Goal: Check status: Check status

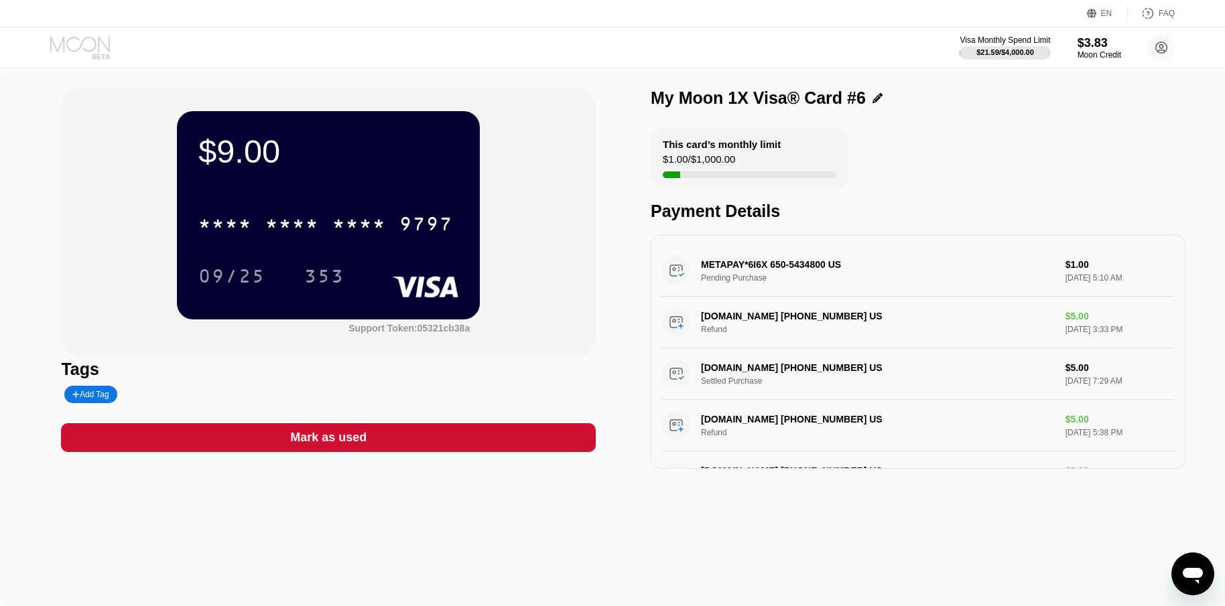
click at [76, 46] on icon at bounding box center [81, 47] width 62 height 23
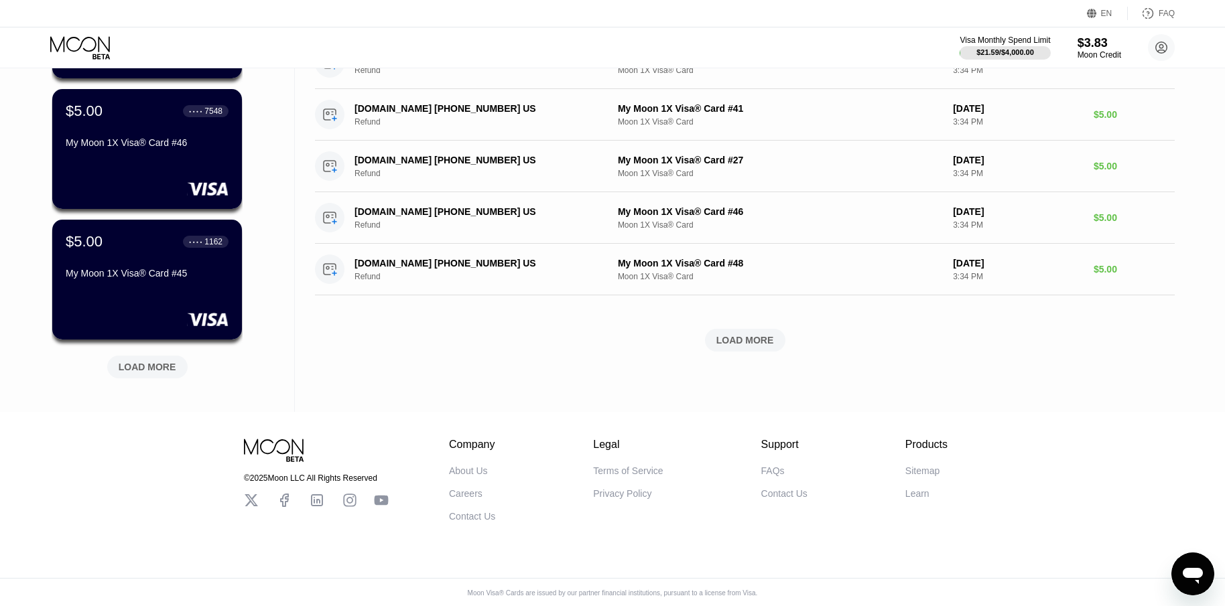
scroll to position [485, 0]
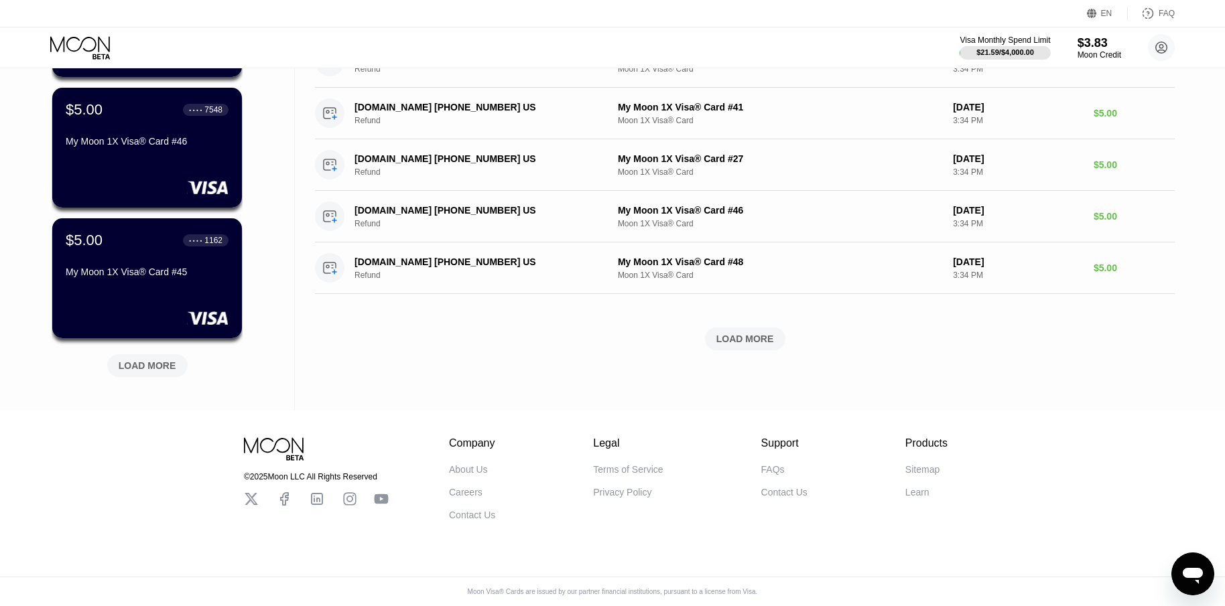
click at [172, 360] on div "LOAD MORE" at bounding box center [148, 366] width 58 height 12
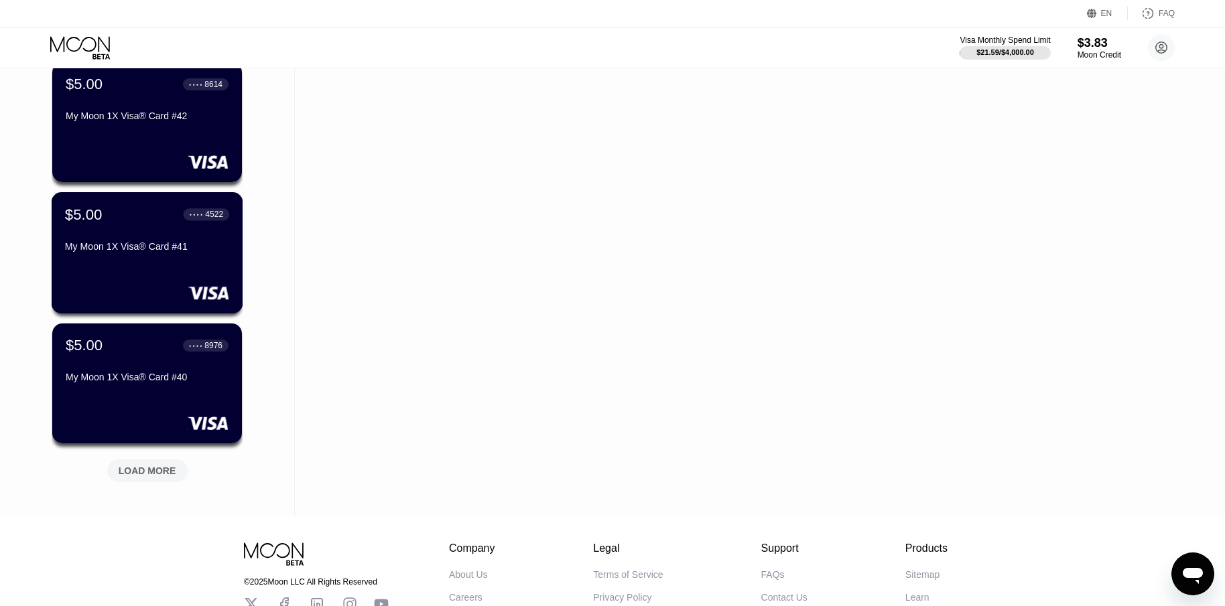
scroll to position [1138, 0]
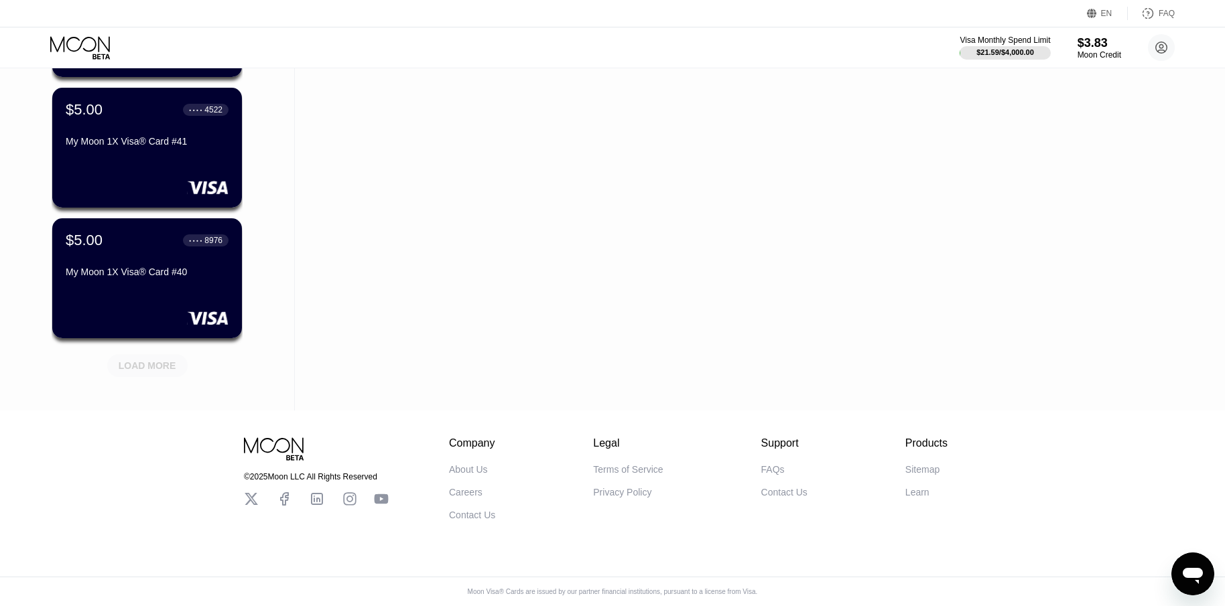
click at [153, 360] on div "LOAD MORE" at bounding box center [148, 366] width 58 height 12
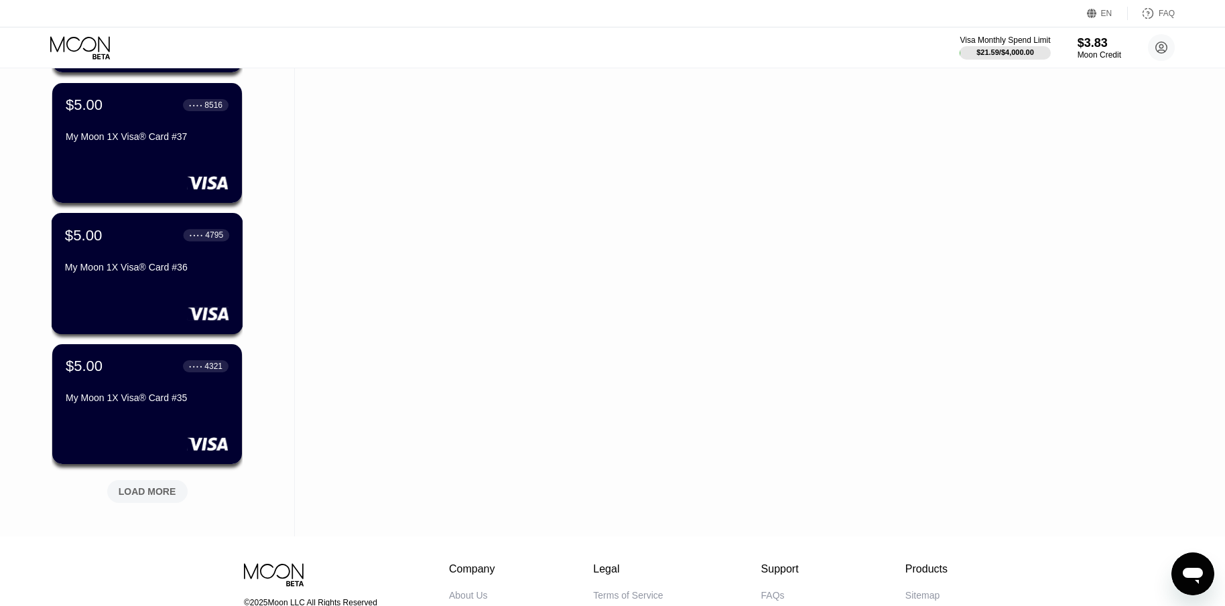
scroll to position [1741, 0]
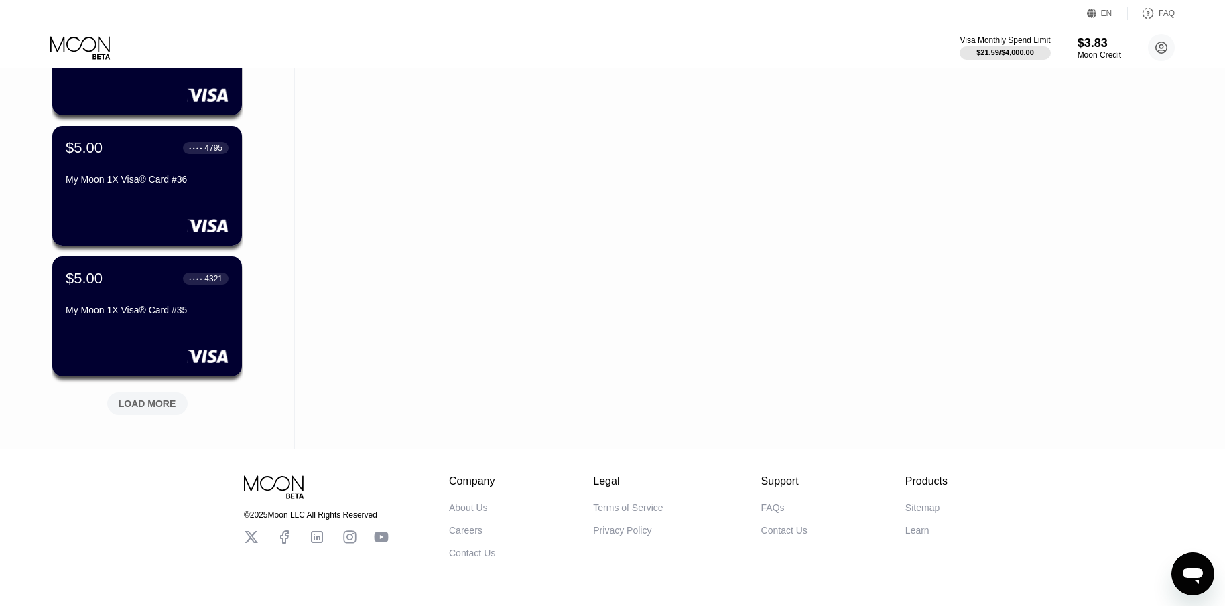
click at [162, 410] on div "LOAD MORE" at bounding box center [148, 404] width 58 height 12
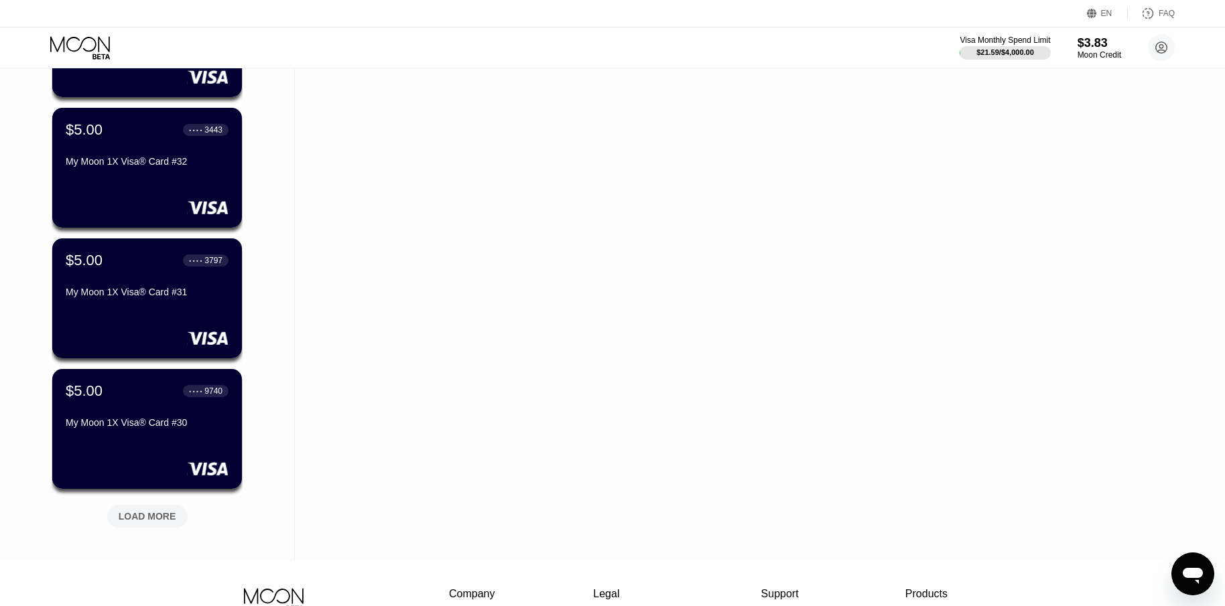
scroll to position [2445, 0]
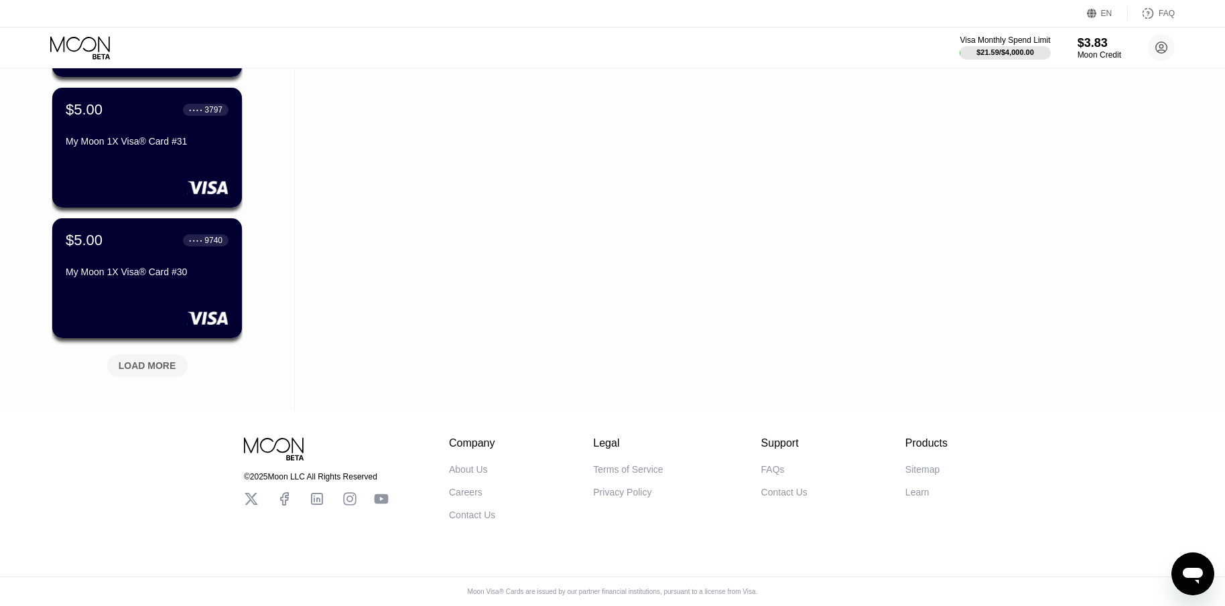
click at [170, 360] on div "LOAD MORE" at bounding box center [148, 366] width 58 height 12
click at [154, 360] on div "LOAD MORE" at bounding box center [148, 366] width 58 height 12
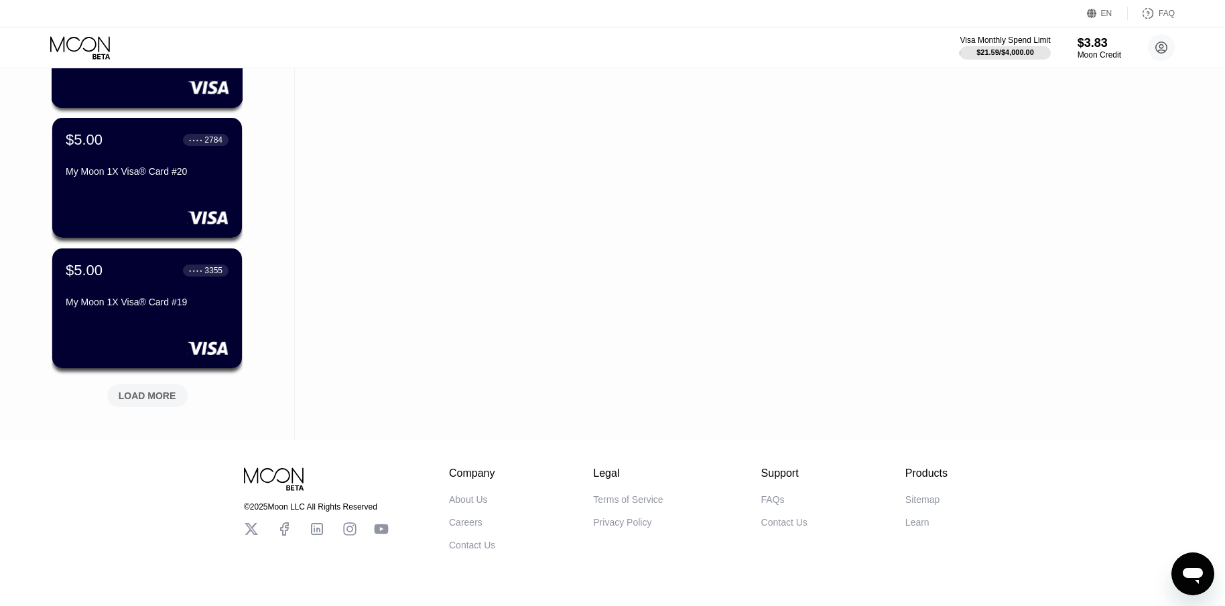
scroll to position [3751, 0]
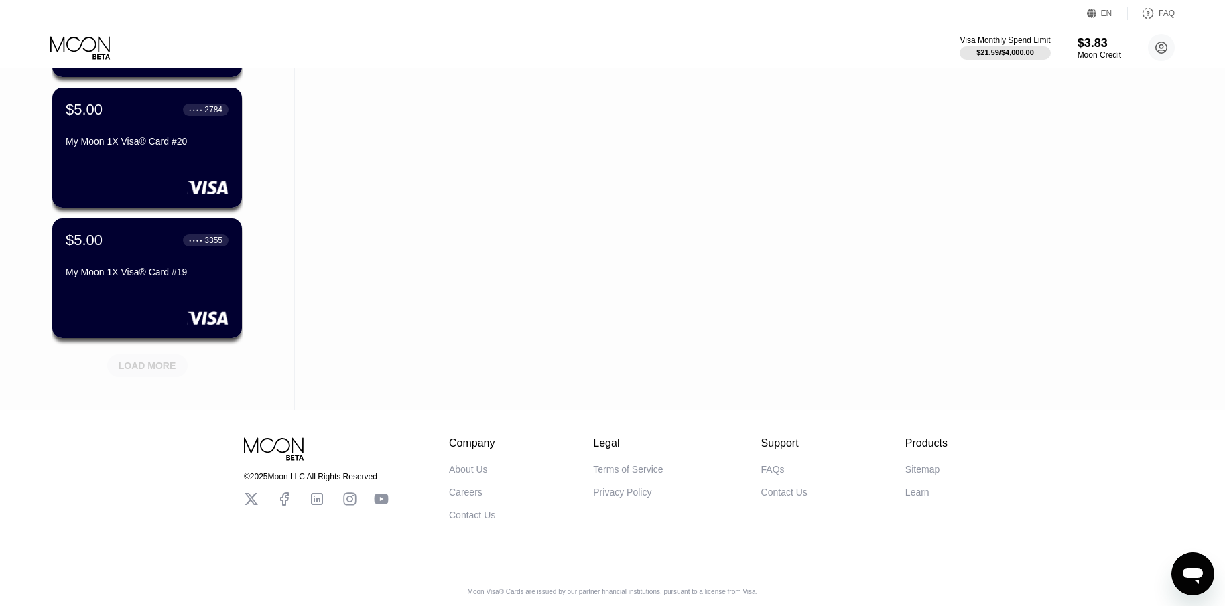
click at [149, 362] on div "LOAD MORE" at bounding box center [148, 366] width 58 height 12
click at [157, 362] on div "LOAD MORE" at bounding box center [148, 366] width 58 height 12
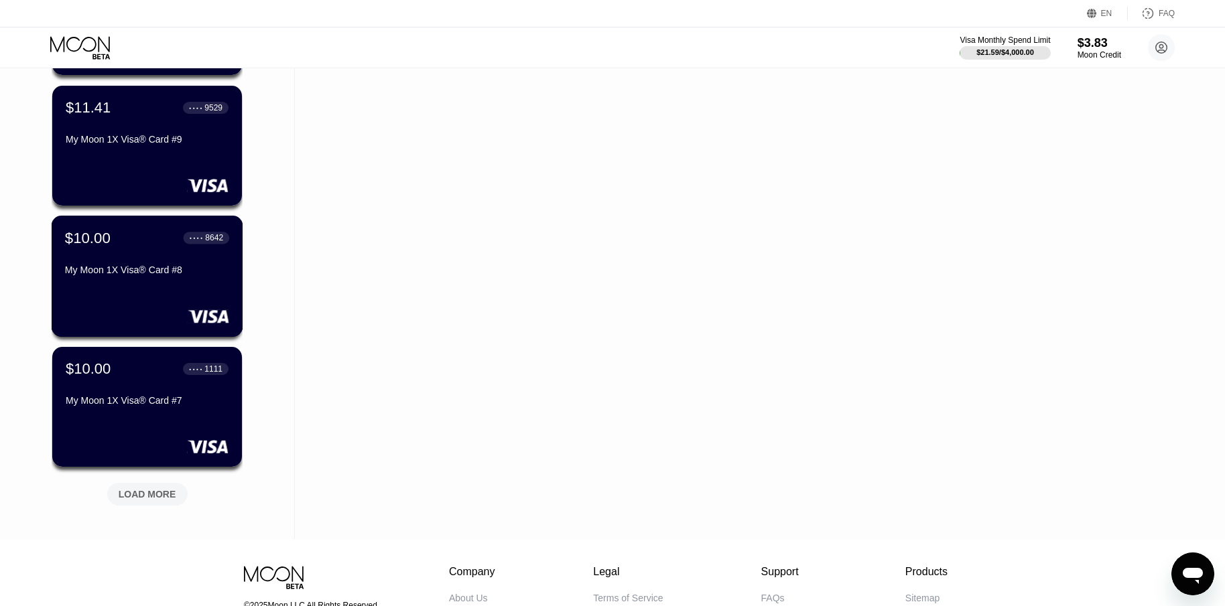
scroll to position [5057, 0]
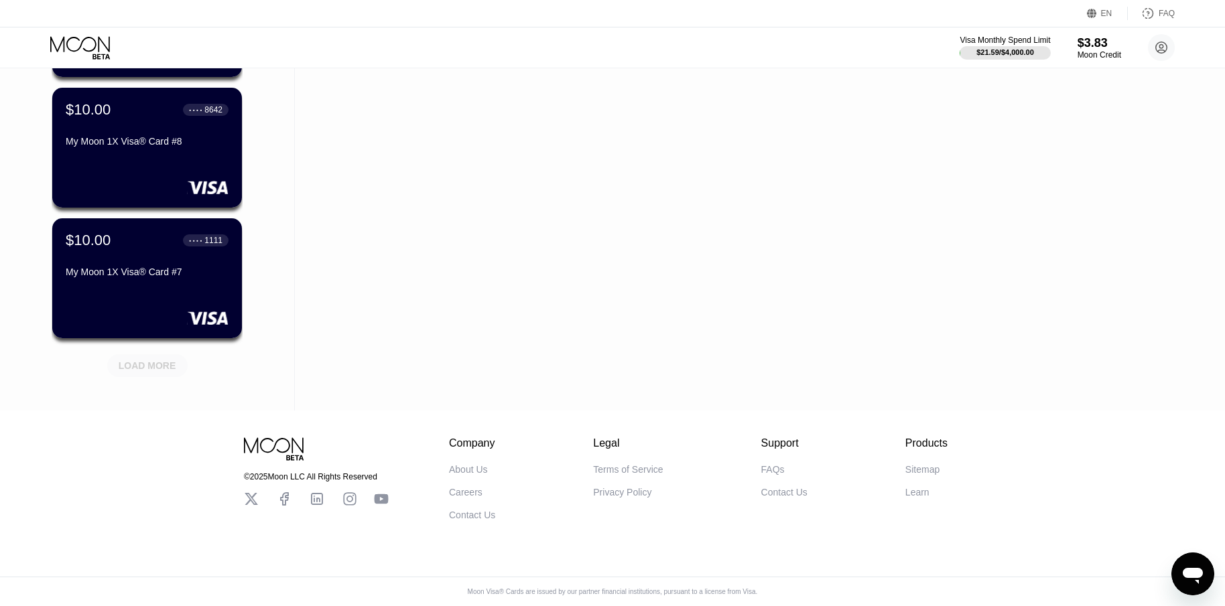
click at [163, 364] on div "LOAD MORE" at bounding box center [147, 365] width 80 height 23
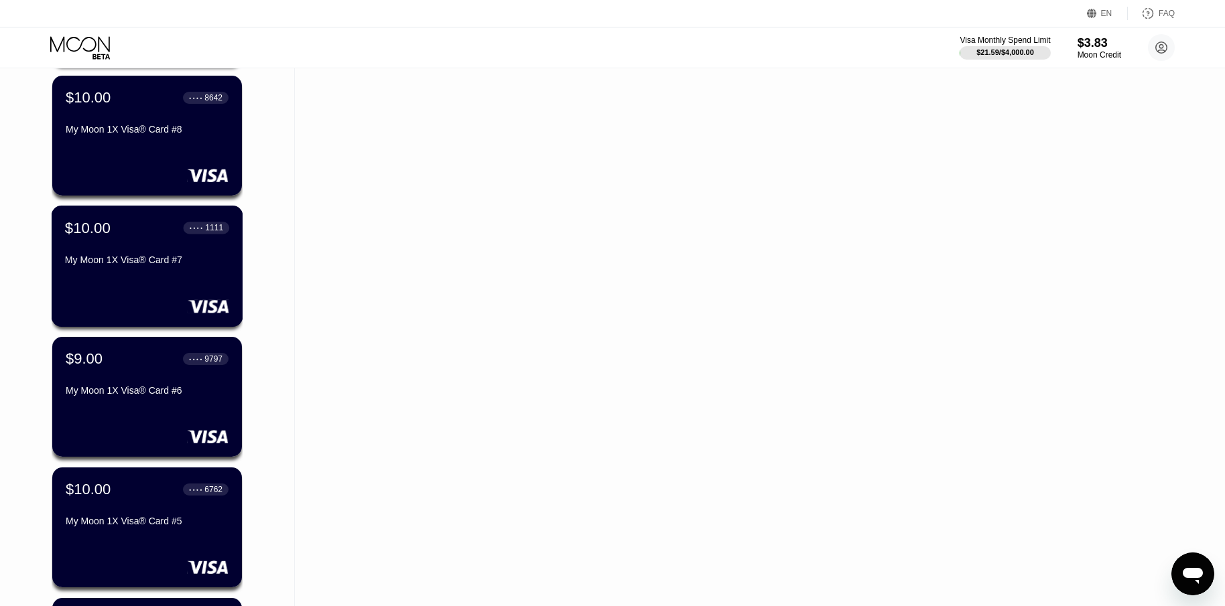
click at [167, 264] on div "My Moon 1X Visa® Card #7" at bounding box center [147, 260] width 164 height 11
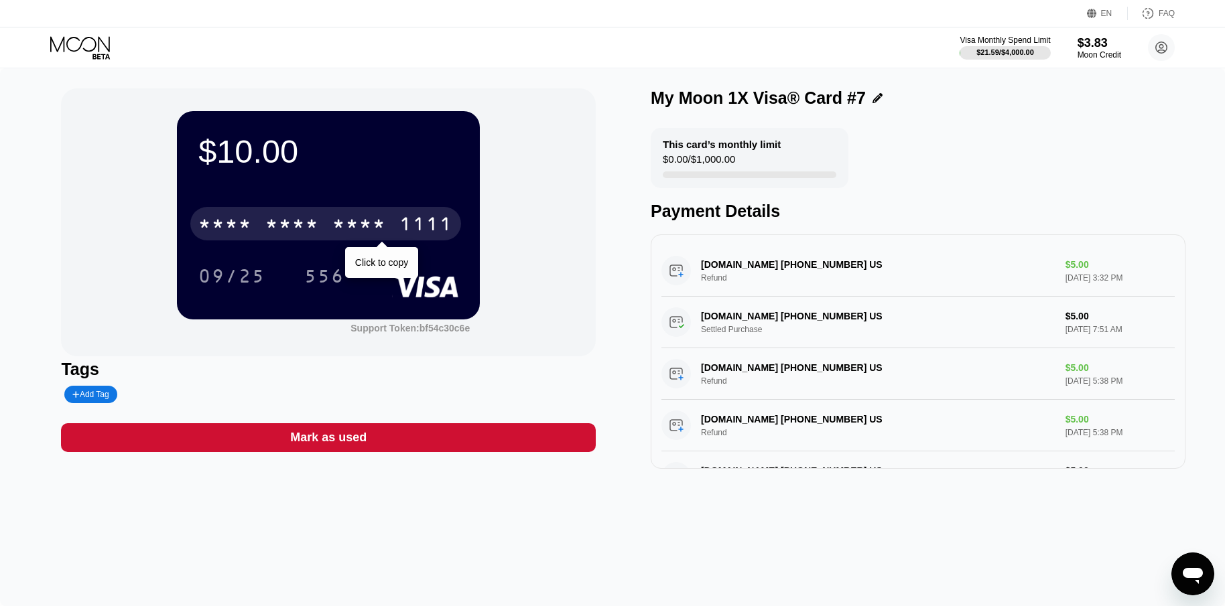
click at [371, 220] on div "* * * *" at bounding box center [359, 225] width 54 height 21
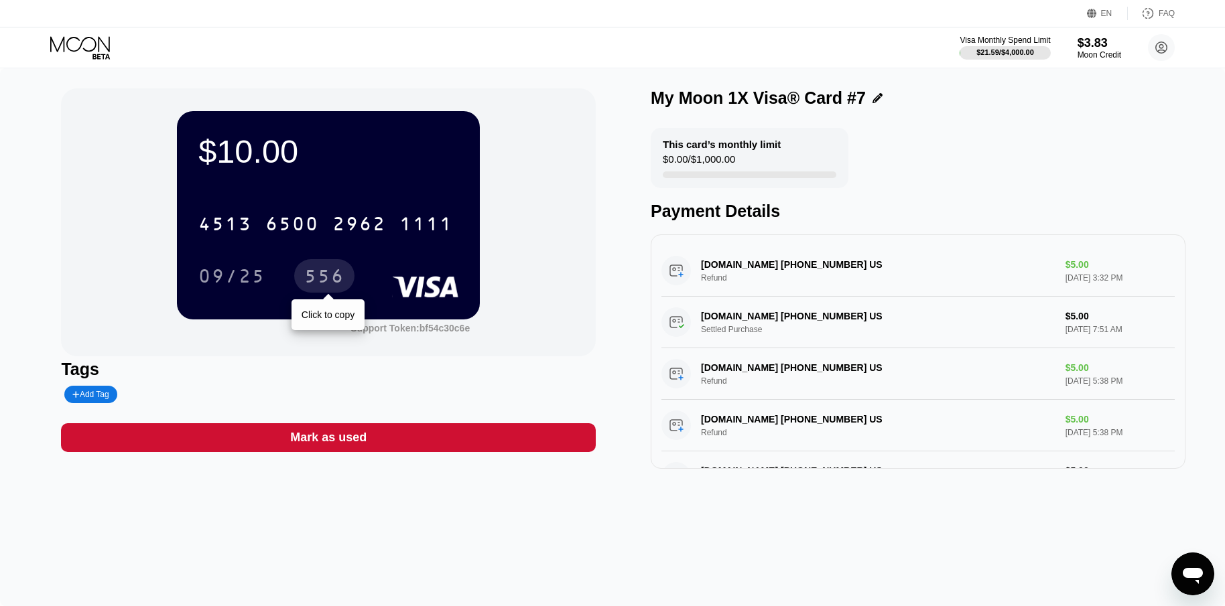
click at [325, 271] on div "556" at bounding box center [324, 277] width 40 height 21
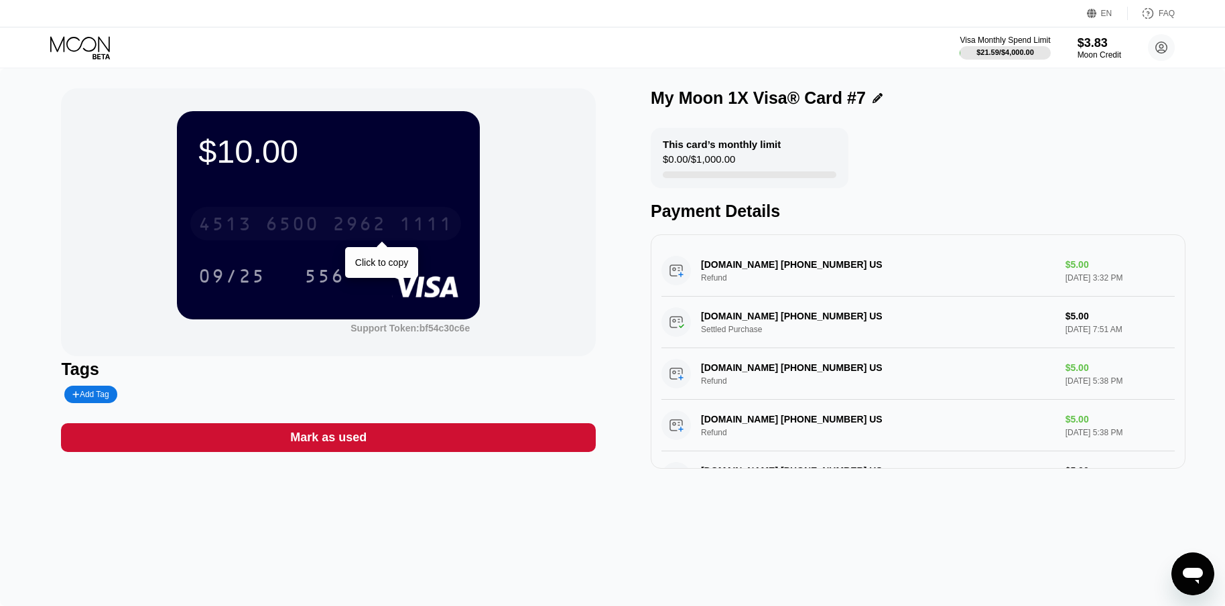
click at [365, 216] on div "4513 6500 2962 1111" at bounding box center [325, 223] width 271 height 33
click at [88, 46] on icon at bounding box center [81, 47] width 62 height 23
